Goal: Task Accomplishment & Management: Manage account settings

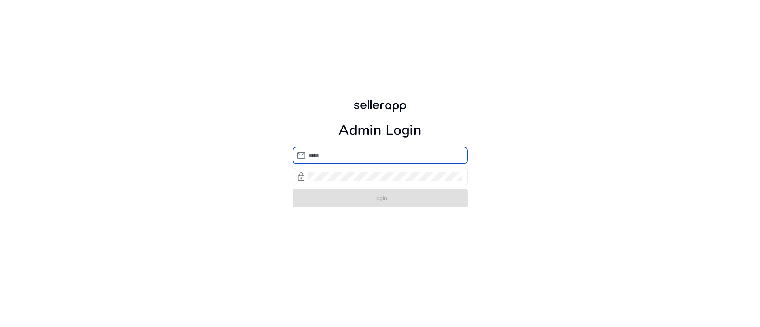
type input "**********"
click button "Login" at bounding box center [379, 199] width 175 height 18
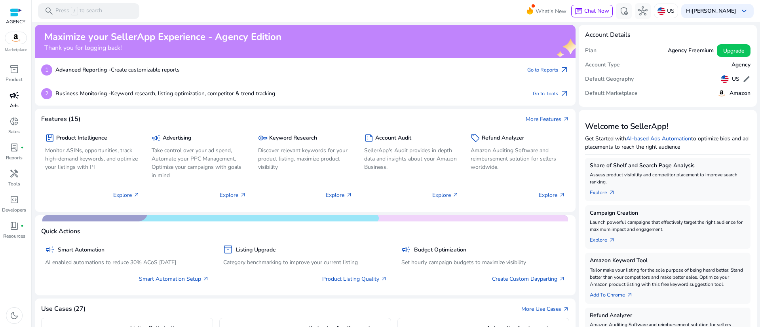
click at [15, 93] on span "campaign" at bounding box center [13, 95] width 9 height 9
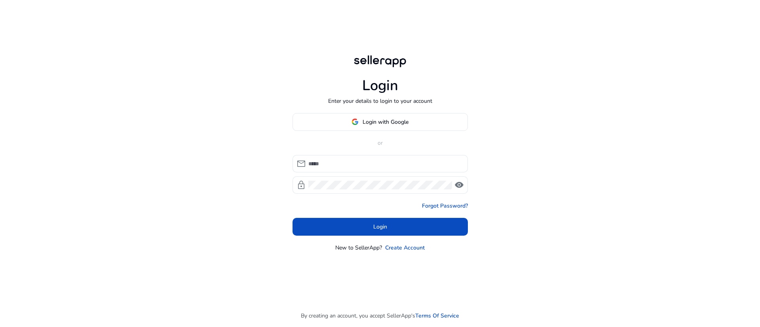
type input "**********"
